Goal: Check status: Check status

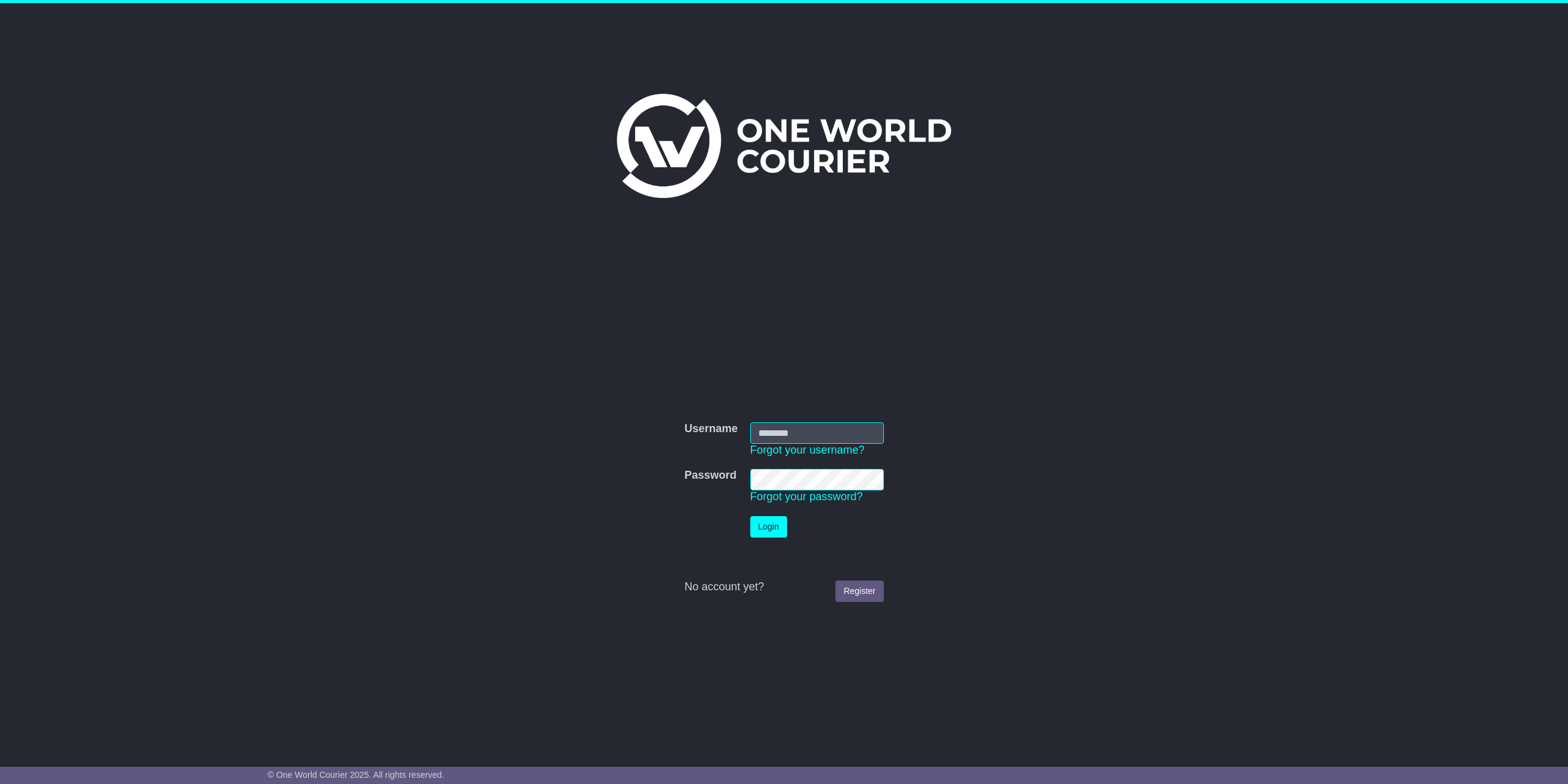
click at [792, 430] on input "Username" at bounding box center [817, 433] width 133 height 21
type input "**********"
click at [758, 529] on button "Login" at bounding box center [768, 527] width 37 height 21
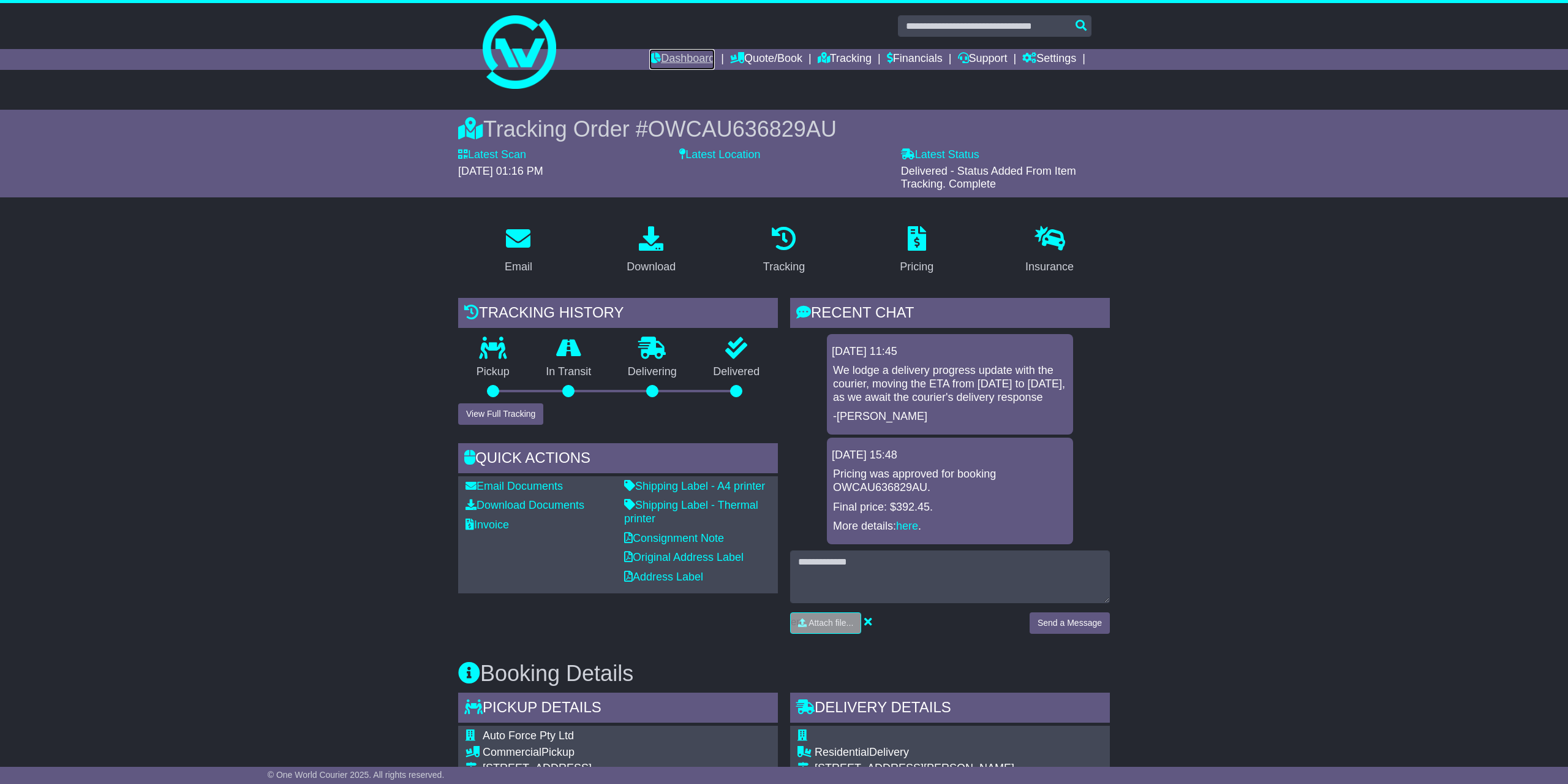
click at [675, 66] on link "Dashboard" at bounding box center [682, 59] width 66 height 21
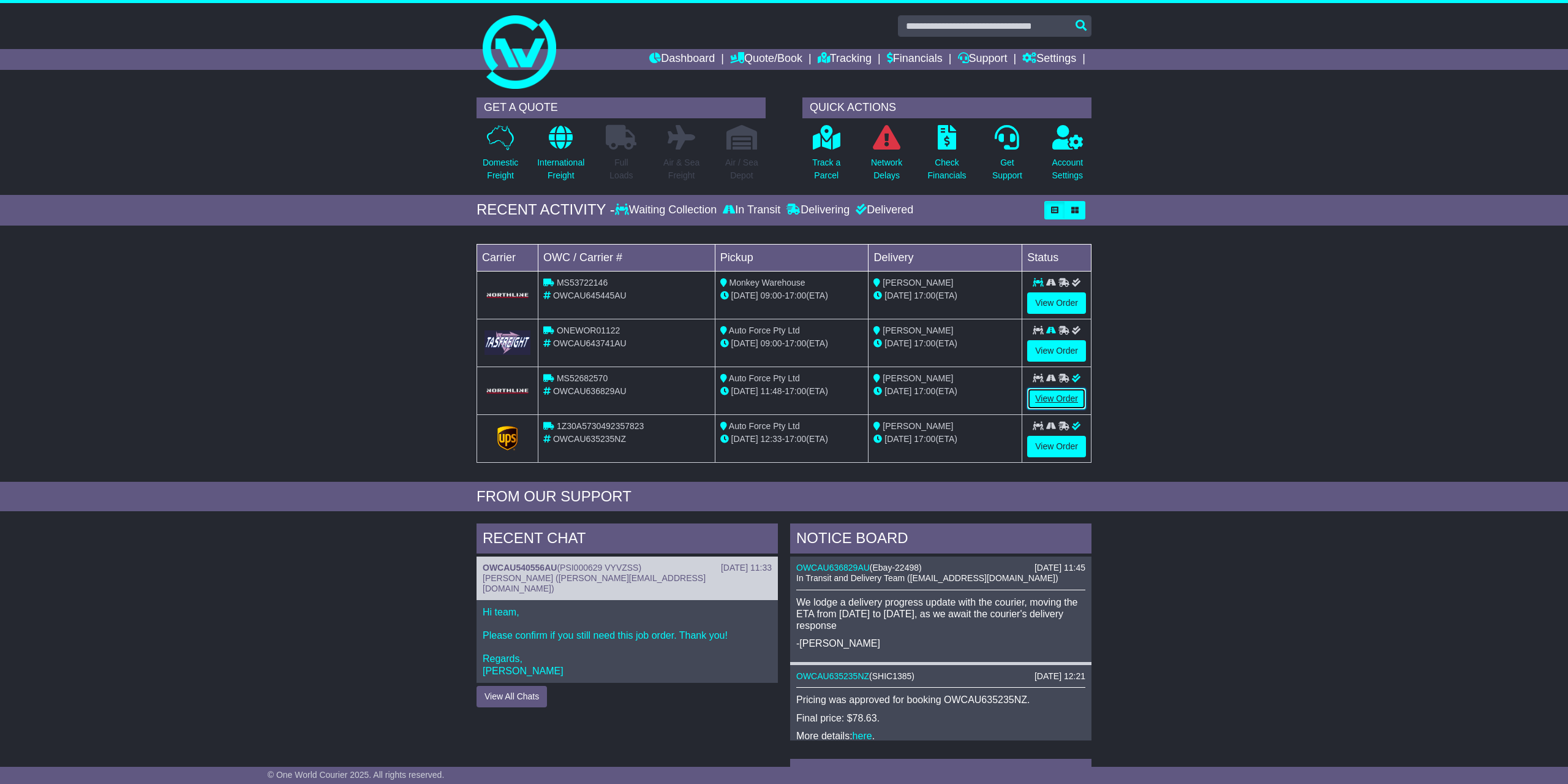
click at [1049, 402] on link "View Order" at bounding box center [1057, 399] width 59 height 21
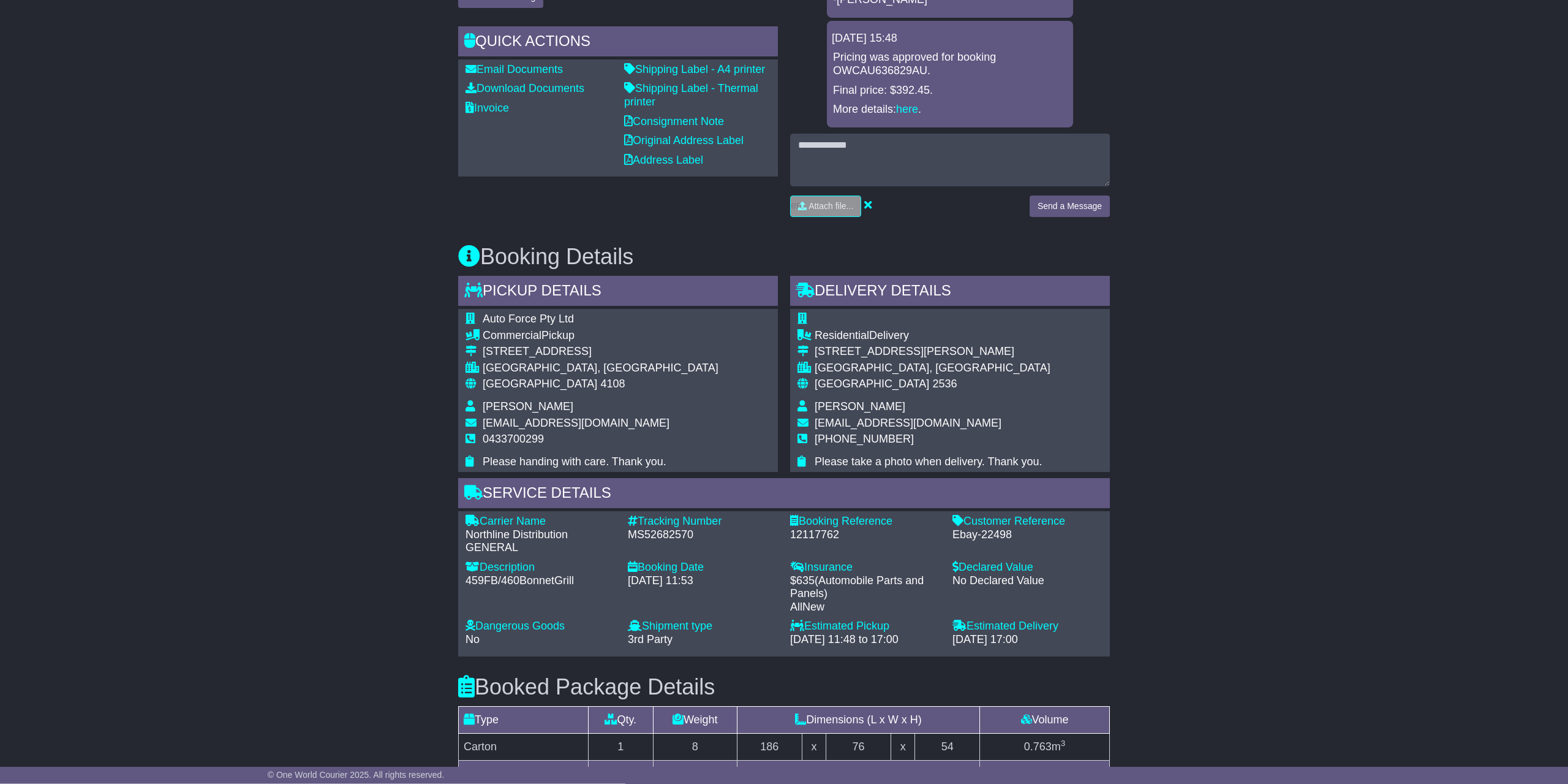
scroll to position [438, 0]
